Goal: Complete application form: Complete application form

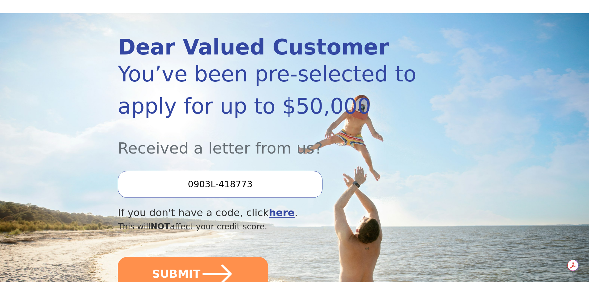
scroll to position [54, 0]
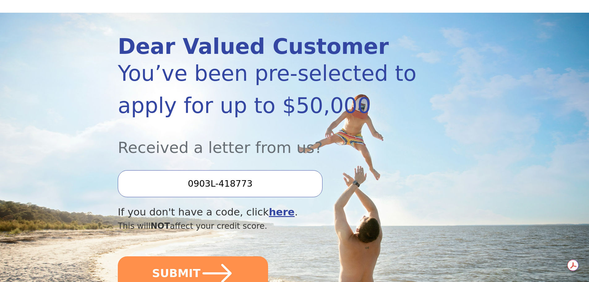
click at [196, 186] on input "0903L-418773" at bounding box center [220, 183] width 205 height 27
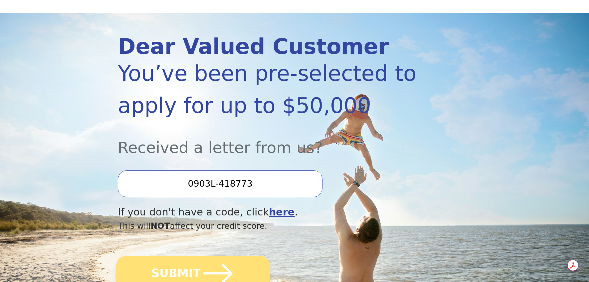
click at [204, 271] on icon "submit" at bounding box center [218, 273] width 34 height 34
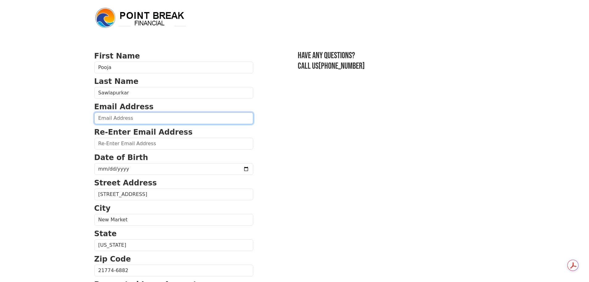
click at [129, 116] on input "email" at bounding box center [173, 118] width 159 height 12
type input "[EMAIL_ADDRESS][DOMAIN_NAME]"
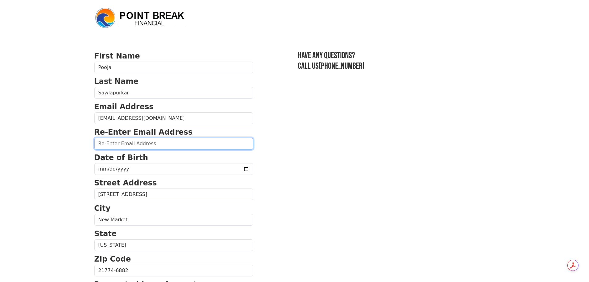
click at [131, 141] on input "email" at bounding box center [173, 144] width 159 height 12
click at [130, 145] on input "email" at bounding box center [173, 144] width 159 height 12
type input "[EMAIL_ADDRESS][DOMAIN_NAME]"
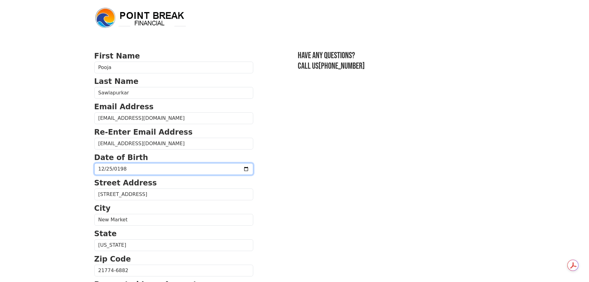
type input "[DATE]"
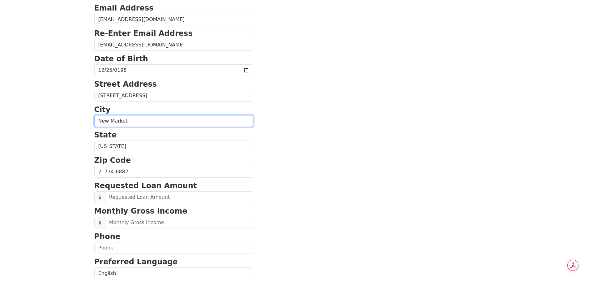
scroll to position [131, 0]
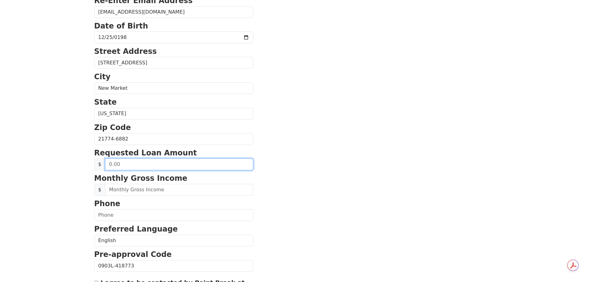
click at [116, 165] on input "text" at bounding box center [179, 164] width 148 height 12
type input "2.00"
type input "30,000.00"
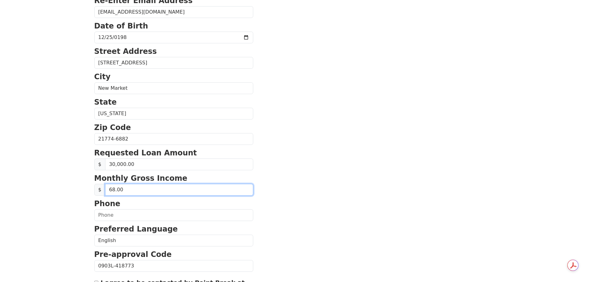
type input "6.00"
type input "4,500.00"
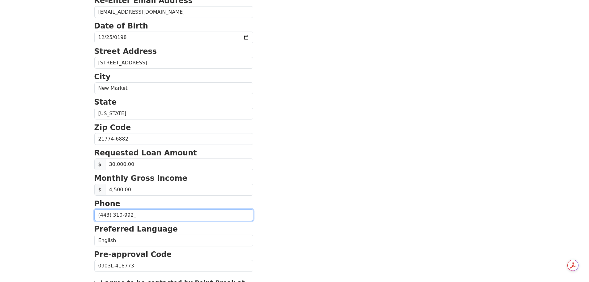
type input "[PHONE_NUMBER]"
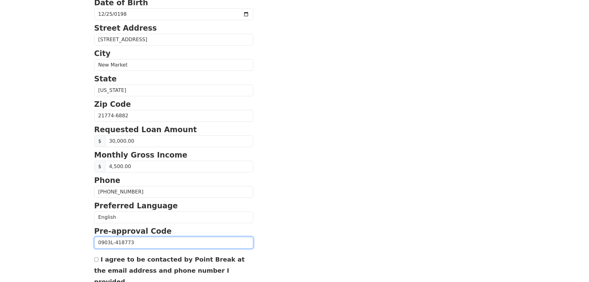
scroll to position [211, 0]
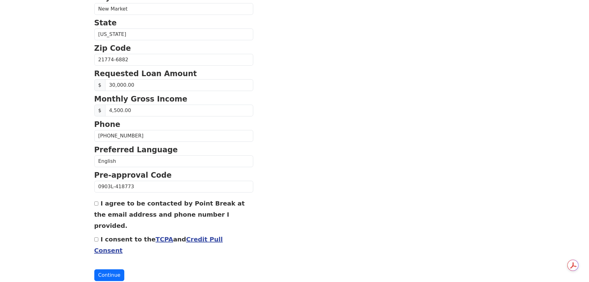
click at [92, 203] on div "First Name [PERSON_NAME] Last Name Sawlapurkar Email Address [EMAIL_ADDRESS][DO…" at bounding box center [295, 46] width 408 height 514
click at [95, 204] on input "I agree to be contacted by Point Break at the email address and phone number I …" at bounding box center [96, 203] width 4 height 4
checkbox input "true"
click at [97, 237] on input "I consent to the TCPA and Credit Pull Consent" at bounding box center [96, 239] width 4 height 4
checkbox input "true"
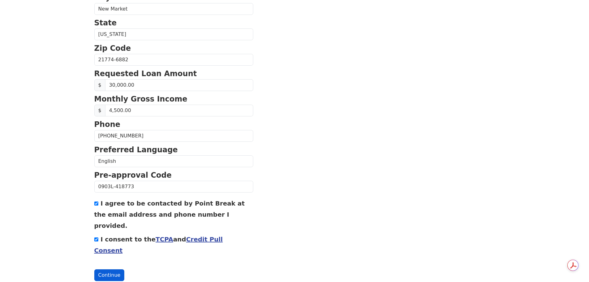
click at [107, 269] on button "Continue" at bounding box center [109, 275] width 30 height 12
